Goal: Information Seeking & Learning: Check status

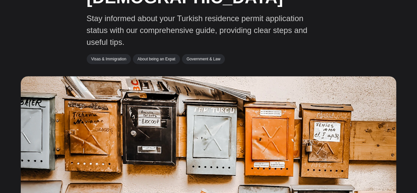
scroll to position [7, 0]
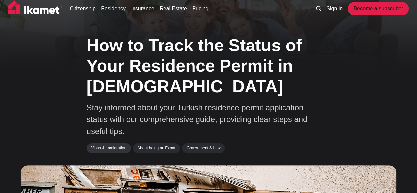
click at [116, 148] on link "Visas & Immigration" at bounding box center [109, 148] width 44 height 10
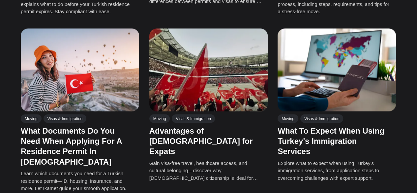
scroll to position [452, 0]
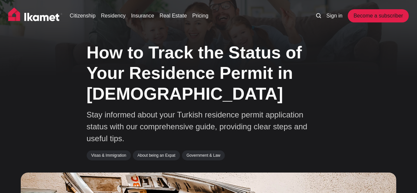
scroll to position [7, 0]
